Goal: Browse casually

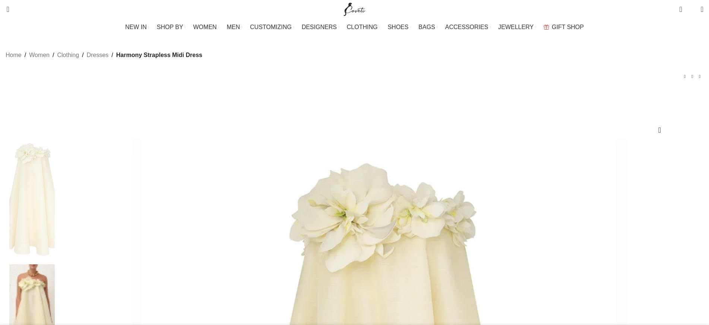
click at [55, 138] on div at bounding box center [31, 201] width 45 height 126
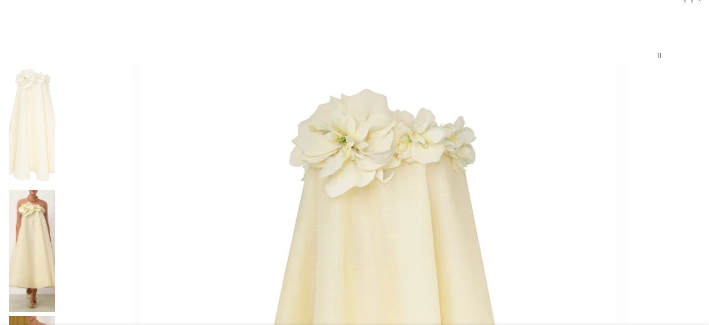
scroll to position [74, 0]
click at [55, 118] on img at bounding box center [31, 125] width 45 height 122
click at [55, 190] on img at bounding box center [31, 251] width 45 height 122
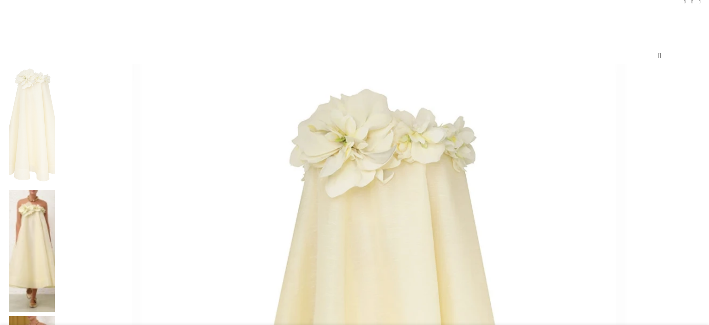
click at [55, 190] on div at bounding box center [31, 253] width 45 height 126
click at [55, 190] on img at bounding box center [31, 251] width 45 height 122
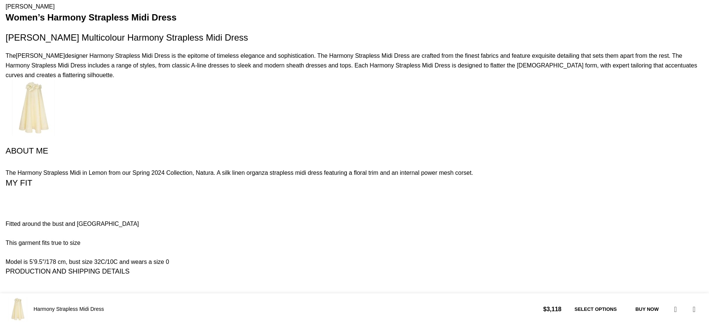
scroll to position [1192, 0]
